Goal: Complete application form: Complete application form

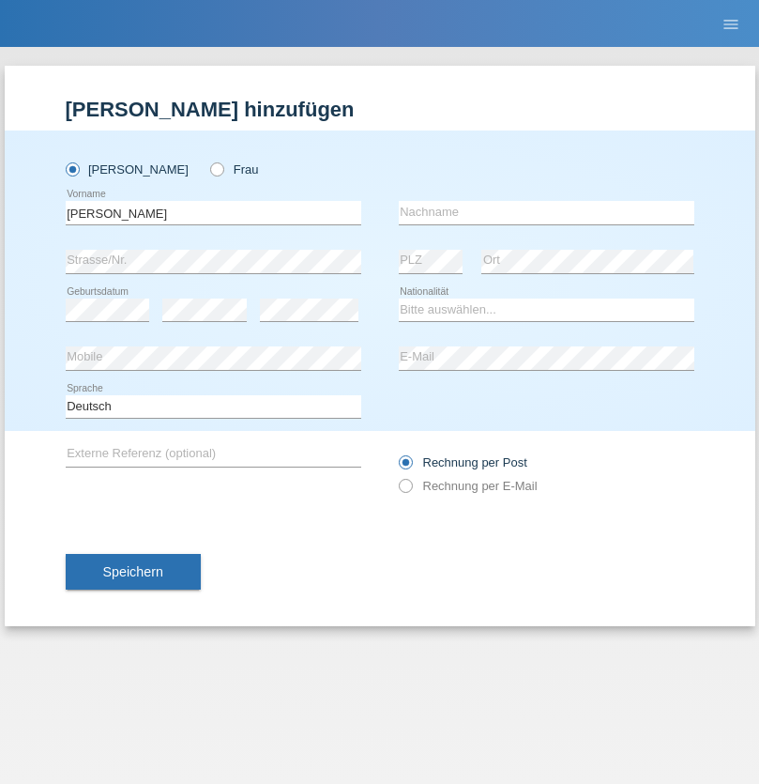
type input "[PERSON_NAME]"
click at [546, 212] on input "text" at bounding box center [547, 212] width 296 height 23
type input "Hoti"
select select "XK"
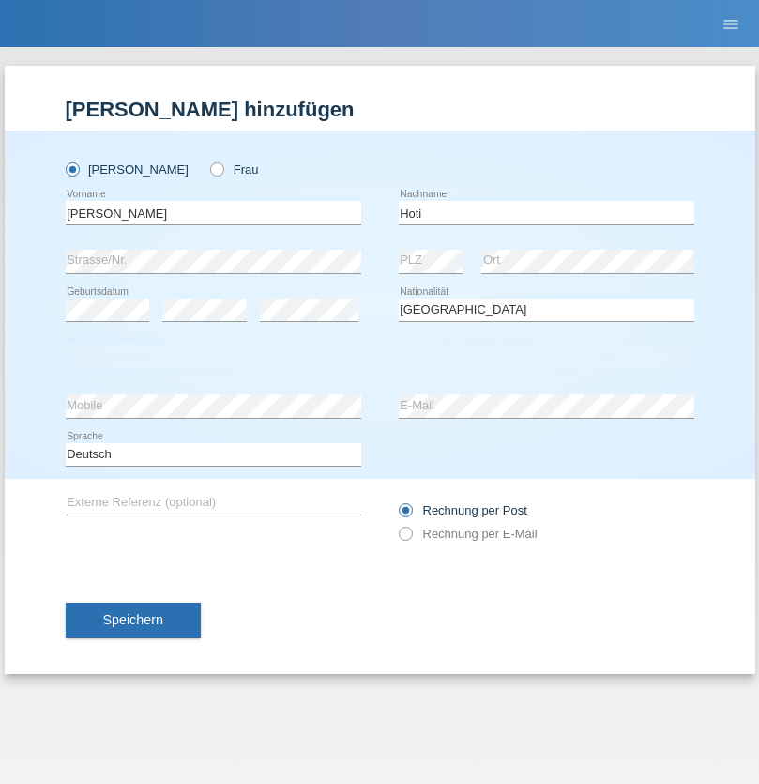
select select "C"
select select "08"
select select "04"
select select "2002"
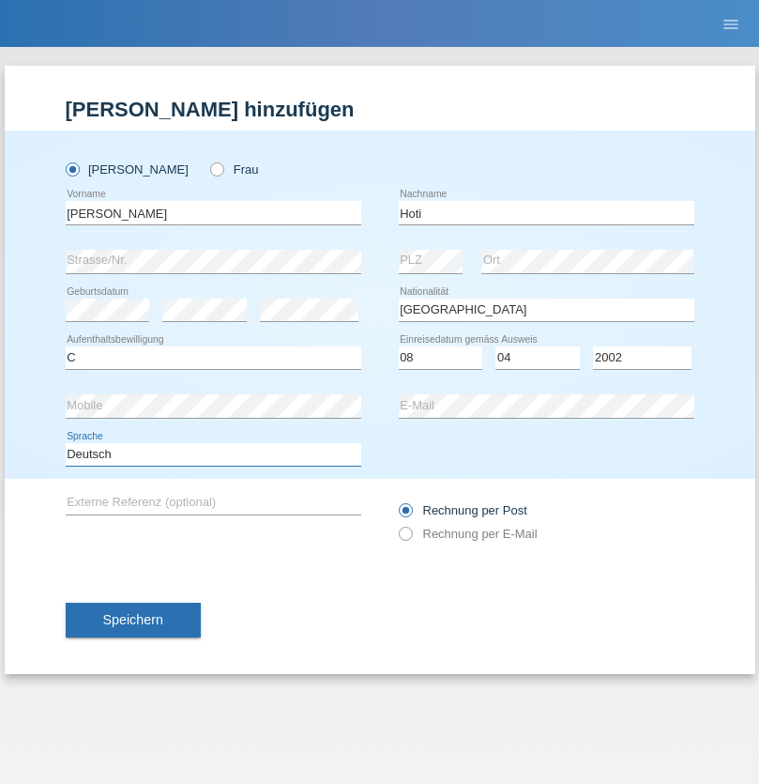
select select "en"
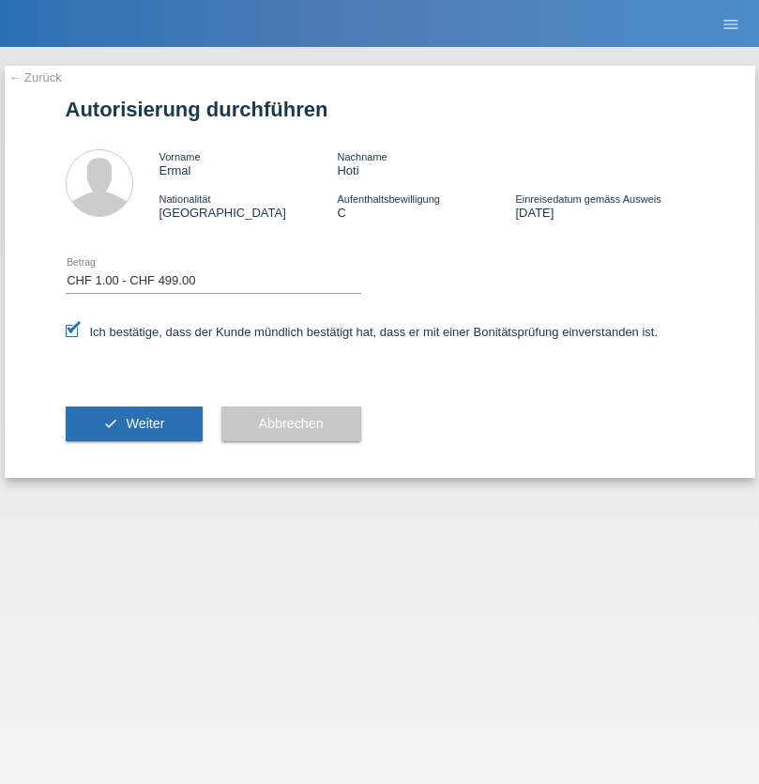
select select "1"
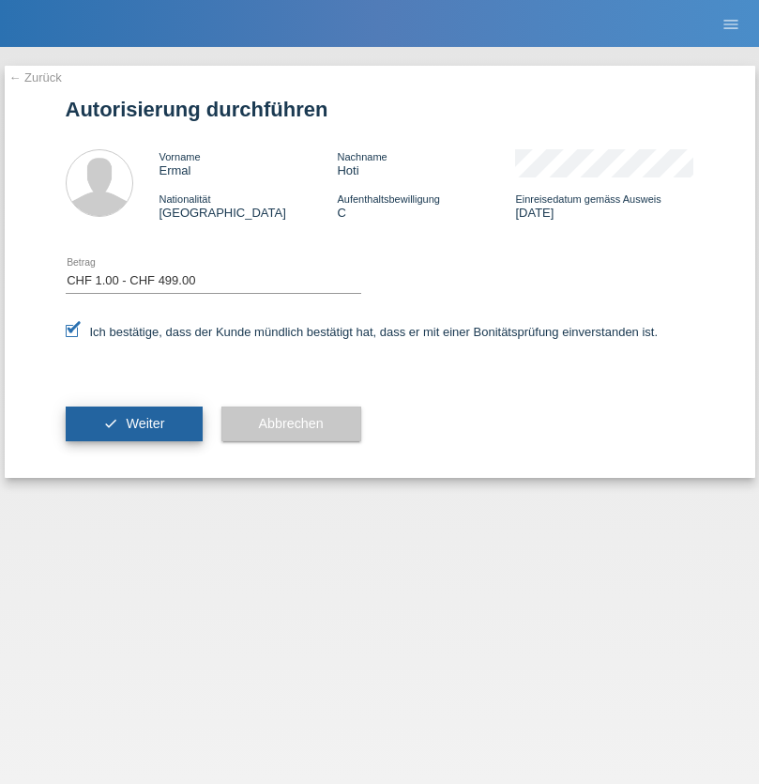
click at [133, 423] on span "Weiter" at bounding box center [145, 423] width 38 height 15
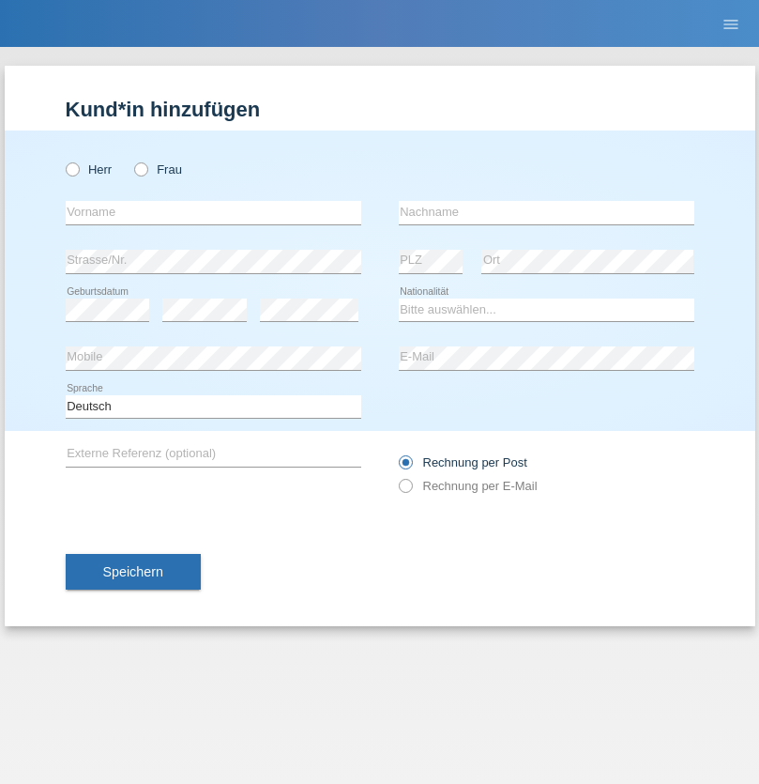
radio input "true"
click at [213, 212] on input "text" at bounding box center [214, 212] width 296 height 23
type input "Ketty"
click at [546, 212] on input "text" at bounding box center [547, 212] width 296 height 23
type input "Kalupnath"
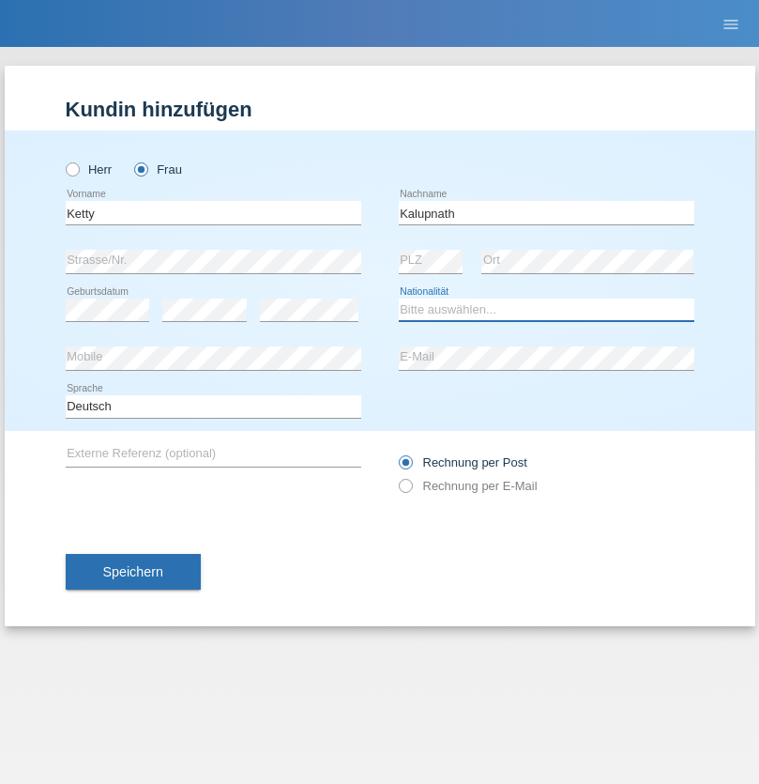
select select "CH"
